Goal: Task Accomplishment & Management: Manage account settings

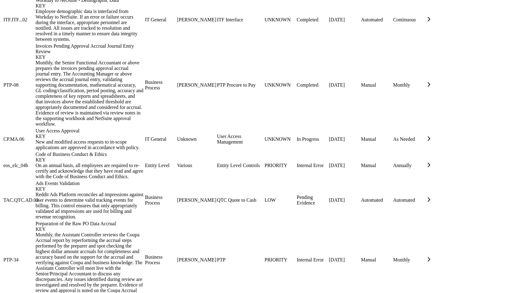
scroll to position [737, 0]
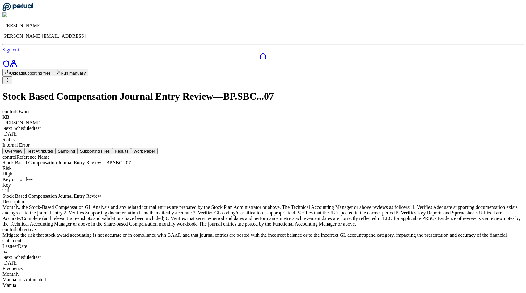
click at [112, 148] on button "Supporting Files" at bounding box center [95, 151] width 35 height 6
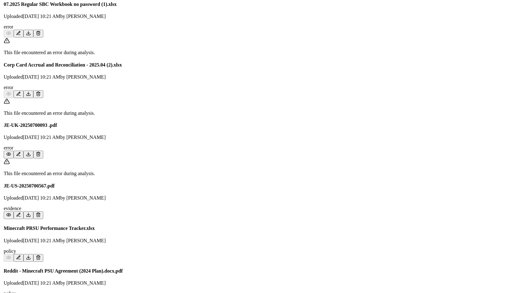
scroll to position [155, 0]
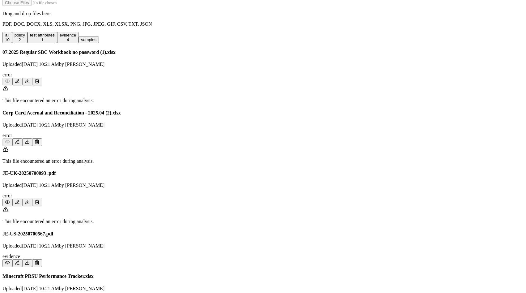
click at [38, 200] on icon at bounding box center [37, 201] width 3 height 3
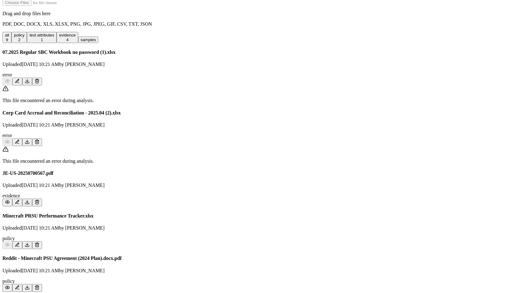
click at [38, 139] on icon at bounding box center [37, 139] width 2 height 1
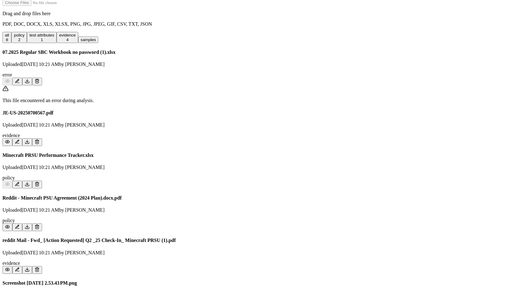
click at [38, 80] on icon at bounding box center [37, 81] width 3 height 3
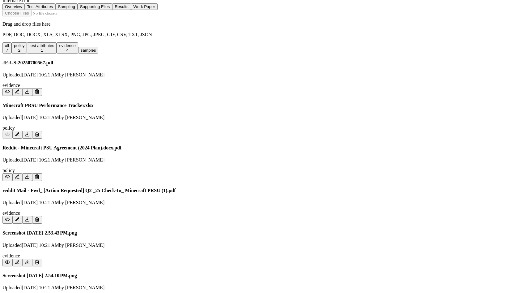
scroll to position [47, 0]
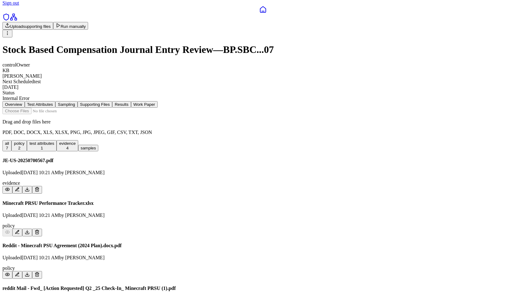
click at [512, 272] on div "Overview Test Attributes Sampling Supporting Files Results Work Paper Drag and …" at bounding box center [262, 274] width 521 height 347
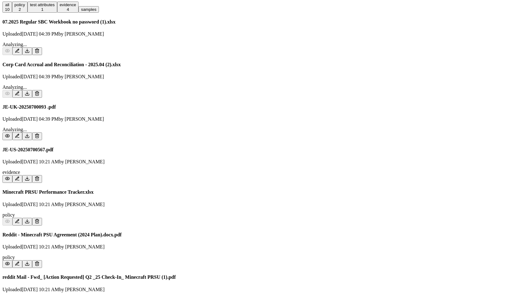
scroll to position [178, 0]
